Goal: Task Accomplishment & Management: Manage account settings

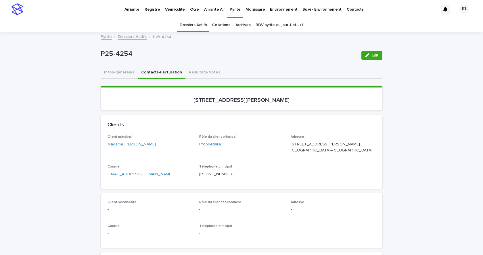
click at [231, 9] on p "Pyrite" at bounding box center [235, 6] width 11 height 12
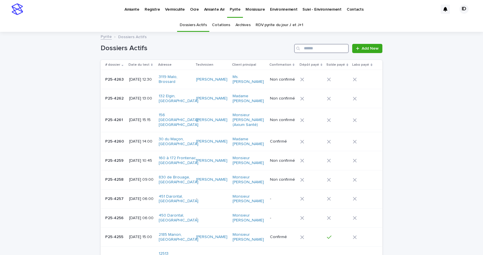
click at [304, 52] on input "Search" at bounding box center [321, 48] width 55 height 9
type input "***"
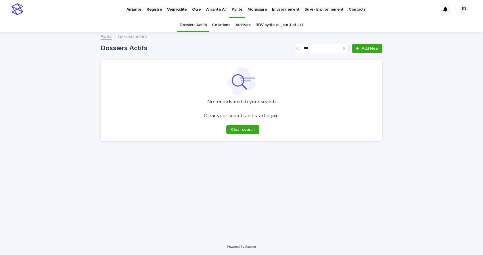
click at [133, 9] on p "Amiante" at bounding box center [133, 6] width 15 height 12
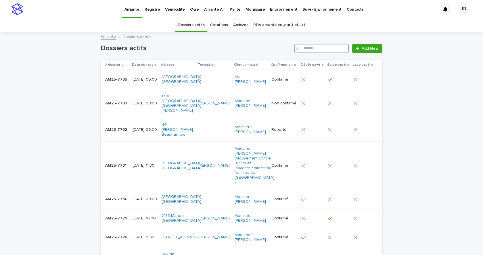
click at [324, 51] on input "Search" at bounding box center [321, 48] width 55 height 9
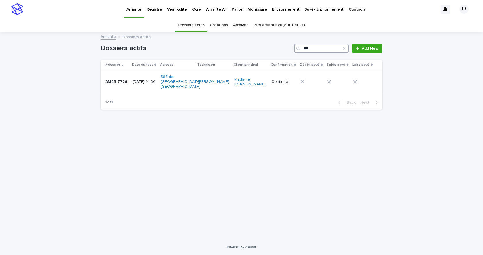
type input "***"
click at [157, 86] on td "[DATE] 14:30" at bounding box center [144, 82] width 28 height 24
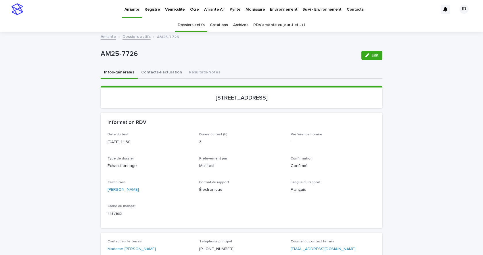
click at [152, 73] on button "Contacts-Facturation" at bounding box center [162, 73] width 48 height 12
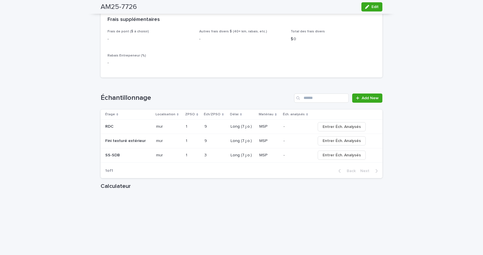
scroll to position [460, 0]
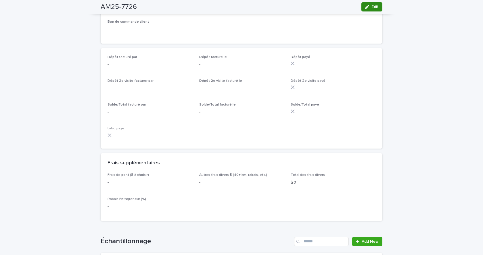
click at [365, 7] on icon "button" at bounding box center [367, 7] width 4 height 4
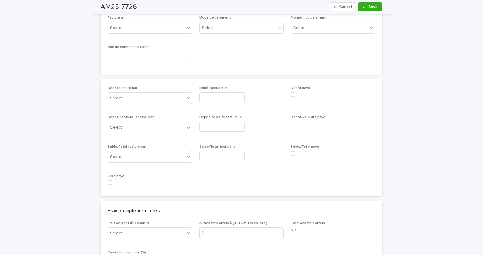
scroll to position [510, 0]
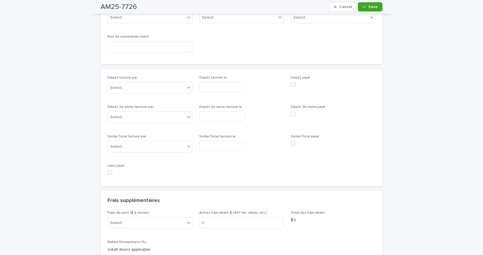
click at [292, 82] on span at bounding box center [293, 84] width 5 height 5
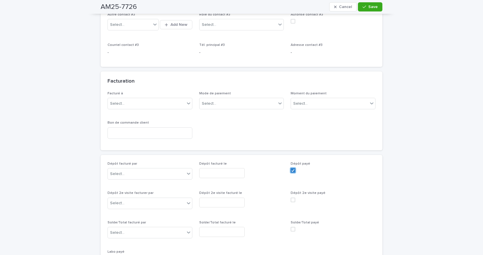
scroll to position [395, 0]
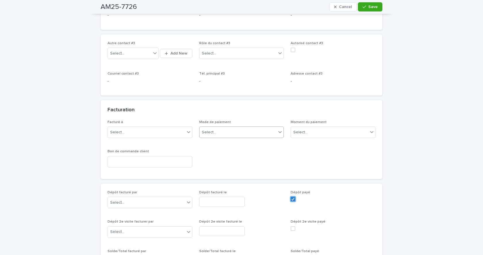
click at [215, 128] on div "Select..." at bounding box center [237, 132] width 77 height 9
click at [213, 168] on div "Virement Interac" at bounding box center [239, 168] width 84 height 10
click at [118, 200] on div "Select..." at bounding box center [117, 203] width 14 height 6
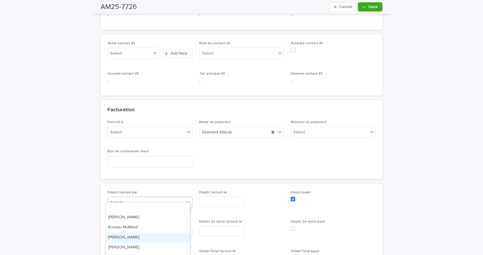
scroll to position [29, 0]
click at [121, 226] on div "[PERSON_NAME]" at bounding box center [148, 229] width 84 height 10
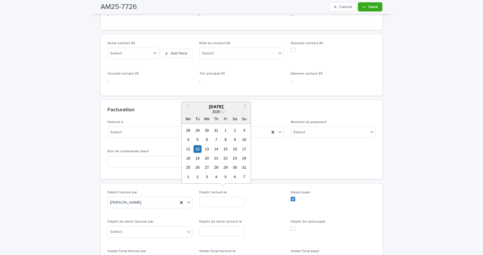
click at [208, 198] on input "text" at bounding box center [221, 202] width 45 height 10
click at [197, 149] on div "12" at bounding box center [197, 149] width 8 height 8
type input "**********"
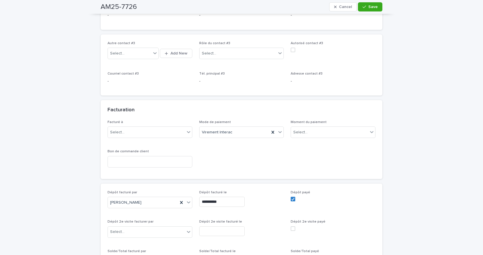
click at [364, 6] on div "button" at bounding box center [365, 7] width 6 height 4
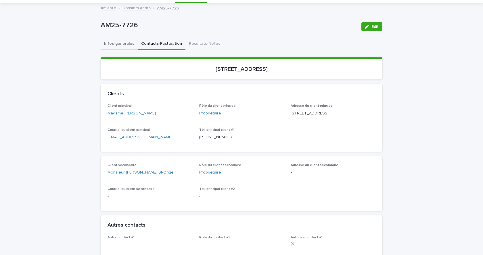
click at [119, 43] on button "Infos-générales" at bounding box center [119, 44] width 37 height 12
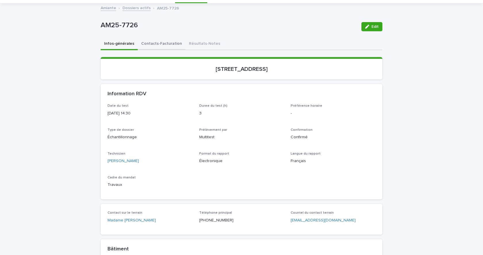
click at [149, 44] on button "Contacts-Facturation" at bounding box center [162, 44] width 48 height 12
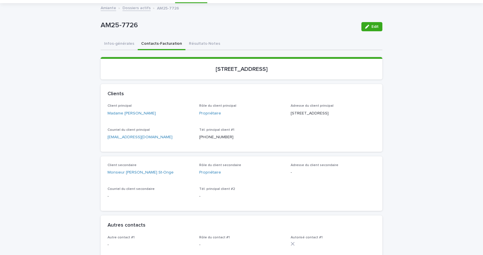
scroll to position [57, 0]
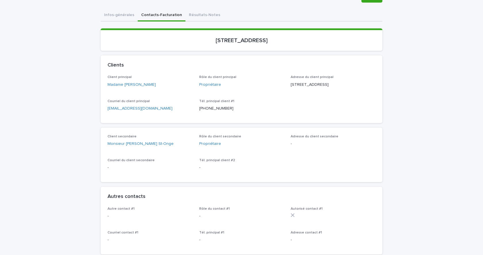
drag, startPoint x: 308, startPoint y: 37, endPoint x: 184, endPoint y: 38, distance: 124.4
click at [184, 38] on p "[STREET_ADDRESS]" at bounding box center [241, 40] width 268 height 7
copy p "[STREET_ADDRESS]"
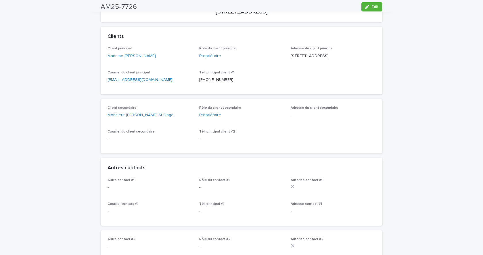
scroll to position [0, 0]
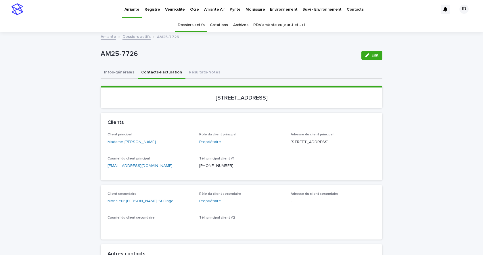
click at [110, 72] on button "Infos-générales" at bounding box center [119, 73] width 37 height 12
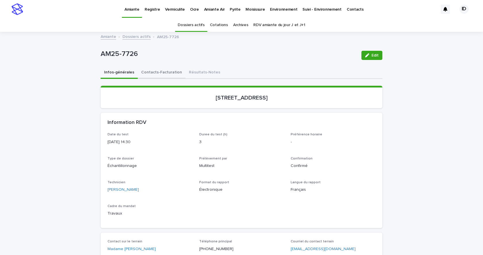
click at [151, 71] on button "Contacts-Facturation" at bounding box center [162, 73] width 48 height 12
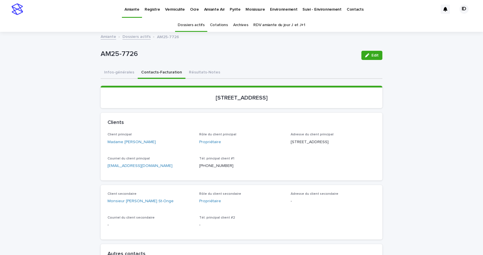
click at [128, 168] on link "[EMAIL_ADDRESS][DOMAIN_NAME]" at bounding box center [139, 166] width 65 height 4
click at [275, 10] on p "Environnement" at bounding box center [283, 6] width 27 height 12
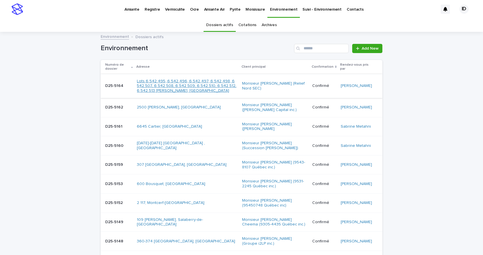
click at [198, 92] on link "Lots 6 542 495, 6 542 496, 6 542 497, 6 542 498, 6 542 507, 6 542 508, 6 542 50…" at bounding box center [187, 86] width 101 height 14
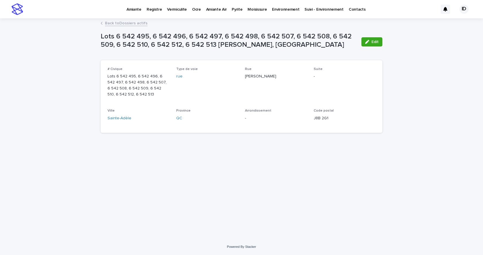
click at [124, 23] on link "Back to Dossiers actifs" at bounding box center [126, 23] width 43 height 7
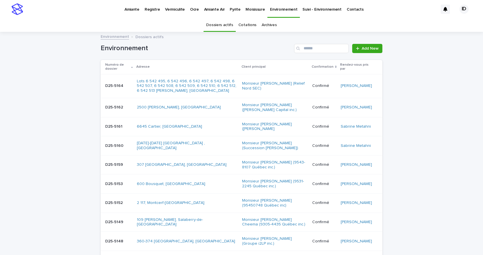
scroll to position [18, 0]
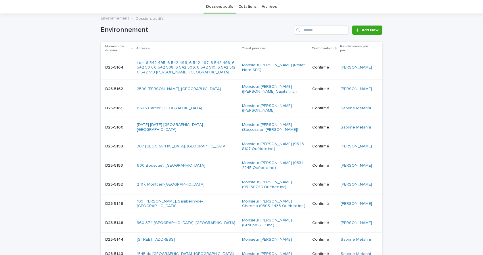
click at [245, 78] on td "Monsieur [PERSON_NAME] (Relief Nord SEC)" at bounding box center [275, 68] width 70 height 24
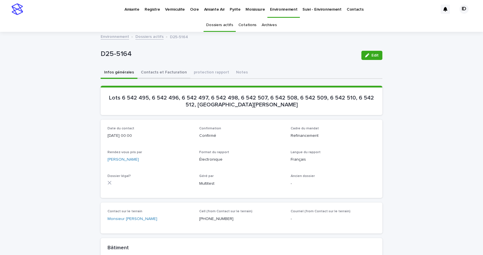
click at [163, 72] on button "Contacts et Facturation" at bounding box center [163, 73] width 53 height 12
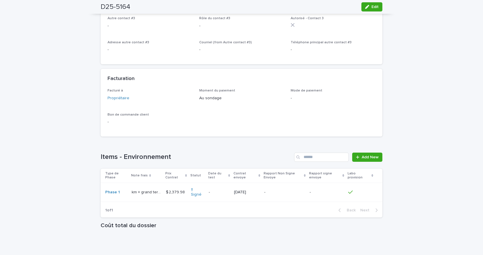
scroll to position [431, 0]
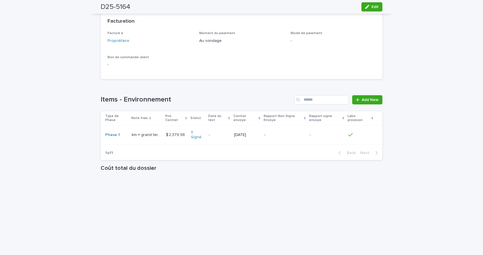
click at [167, 145] on td "$ 2,379.98 $ 2,379.98" at bounding box center [176, 135] width 25 height 19
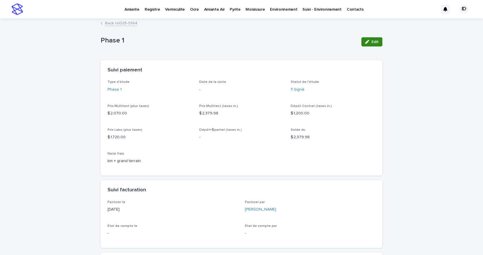
click at [371, 43] on span "Edit" at bounding box center [374, 42] width 7 height 4
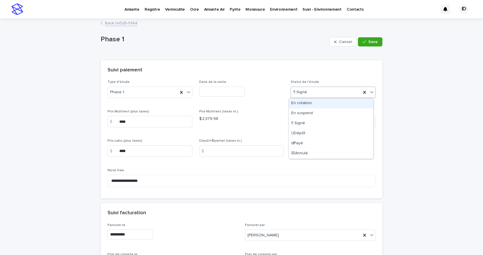
click at [370, 92] on icon at bounding box center [372, 92] width 6 height 6
click at [298, 133] on div "☐Dépôt" at bounding box center [331, 134] width 84 height 10
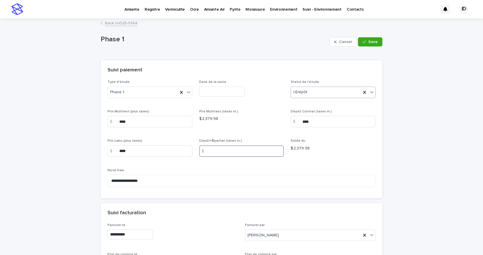
click at [243, 150] on input at bounding box center [241, 151] width 85 height 11
type input "****"
click at [364, 40] on icon "button" at bounding box center [363, 42] width 3 height 4
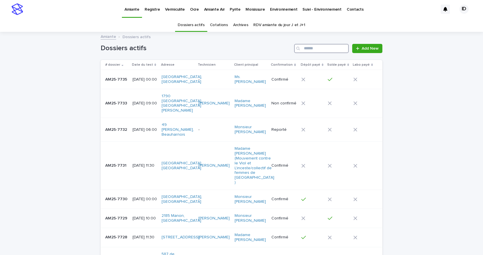
click at [323, 49] on input "Search" at bounding box center [321, 48] width 55 height 9
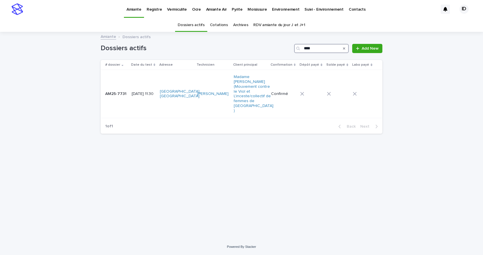
type input "****"
click at [178, 107] on td "[GEOGRAPHIC_DATA], [GEOGRAPHIC_DATA]" at bounding box center [175, 94] width 37 height 48
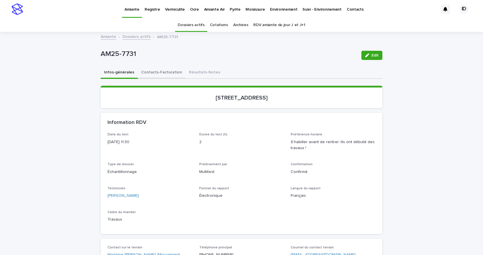
click at [155, 72] on button "Contacts-Facturation" at bounding box center [162, 73] width 48 height 12
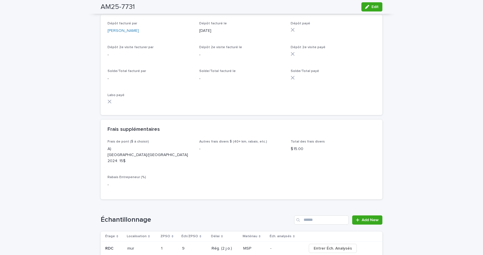
scroll to position [460, 0]
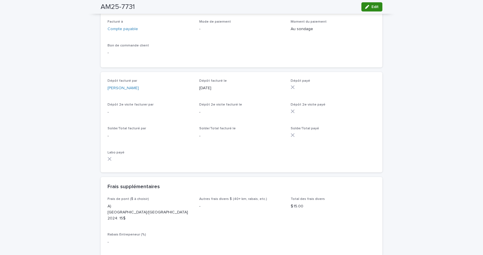
click at [371, 6] on span "Edit" at bounding box center [374, 7] width 7 height 4
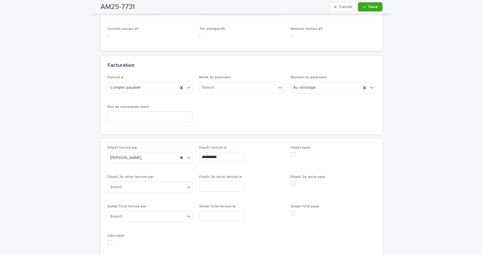
scroll to position [529, 0]
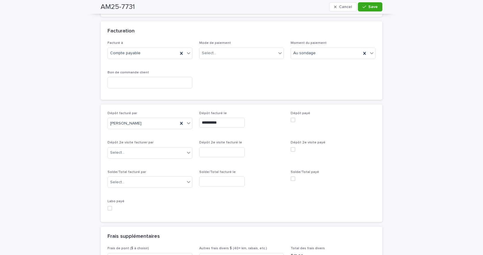
click at [291, 118] on span at bounding box center [293, 120] width 5 height 5
click at [237, 49] on div "Select..." at bounding box center [237, 53] width 77 height 9
click at [214, 94] on div "Transfert" at bounding box center [239, 93] width 84 height 10
click at [361, 4] on button "Save" at bounding box center [370, 6] width 24 height 9
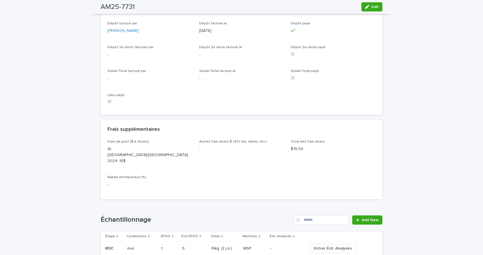
scroll to position [575, 0]
